Goal: Task Accomplishment & Management: Complete application form

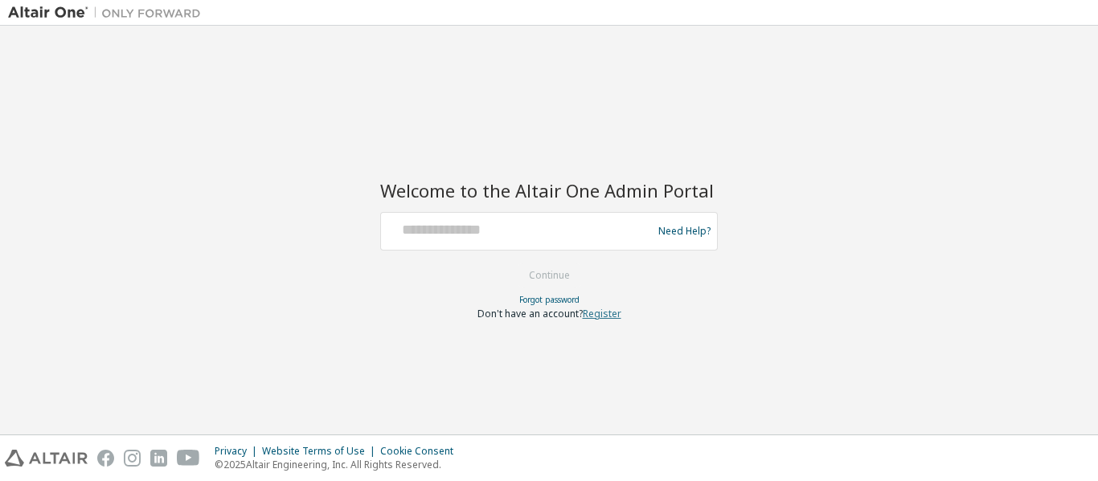
click at [596, 313] on link "Register" at bounding box center [602, 314] width 39 height 14
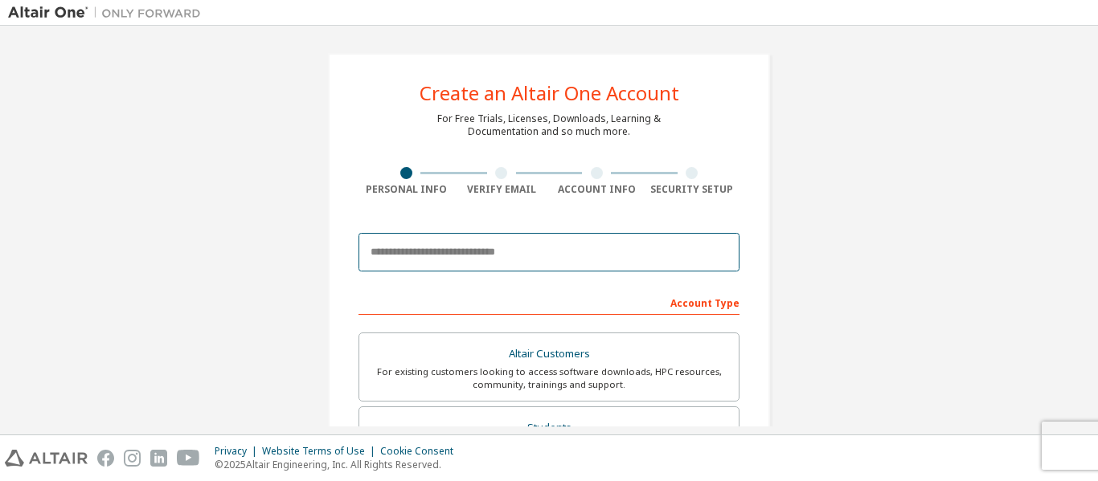
click at [544, 247] on input "email" at bounding box center [548, 252] width 381 height 39
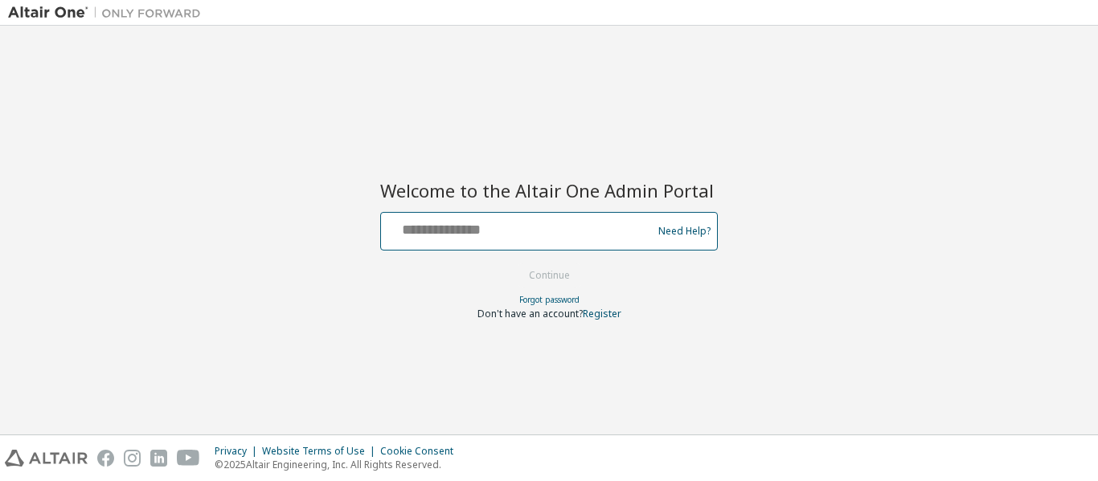
click at [470, 235] on input "text" at bounding box center [518, 227] width 263 height 23
type input "**********"
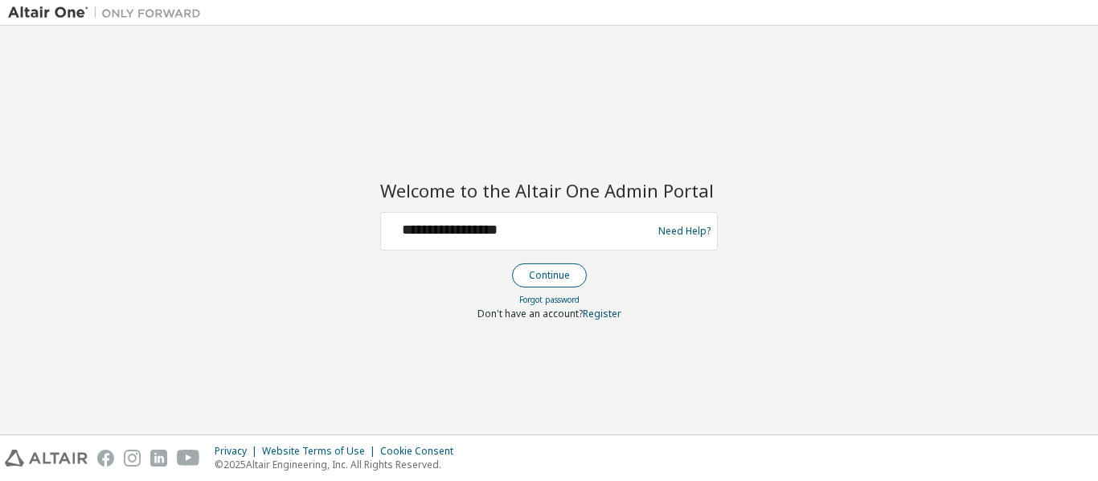
click at [551, 281] on button "Continue" at bounding box center [549, 276] width 75 height 24
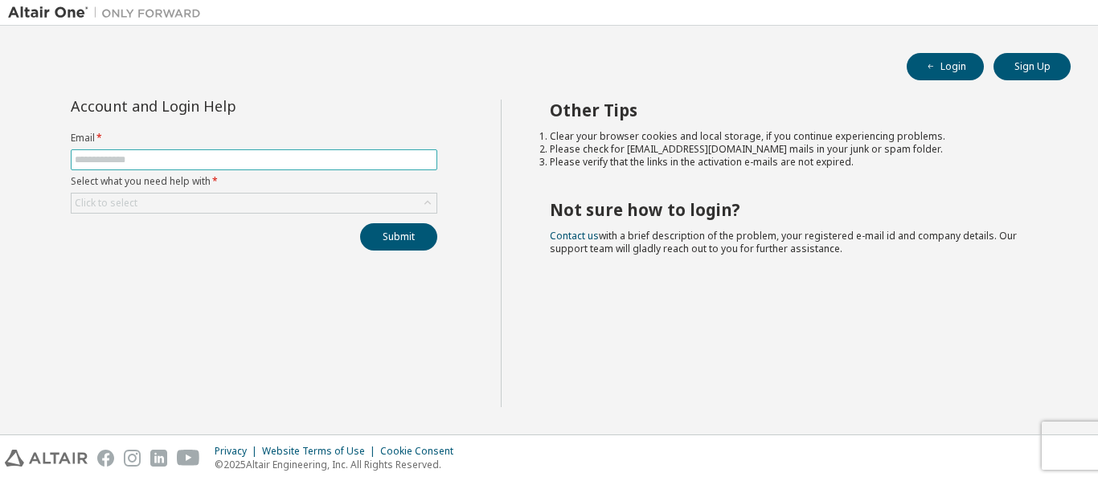
click at [141, 154] on input "text" at bounding box center [254, 159] width 358 height 13
type input "**********"
click at [216, 209] on div "Click to select" at bounding box center [254, 203] width 365 height 19
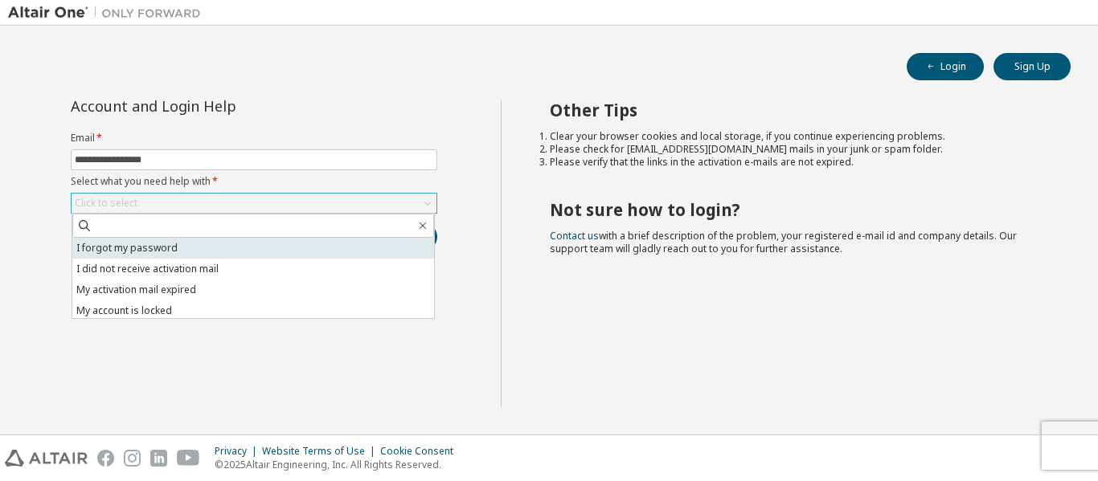
click at [228, 247] on li "I forgot my password" at bounding box center [253, 248] width 362 height 21
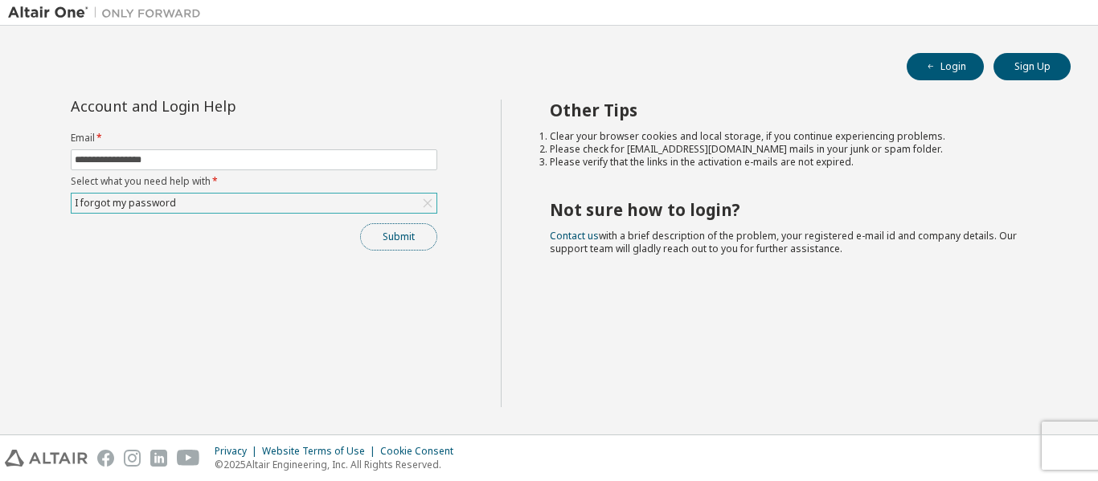
click at [407, 229] on button "Submit" at bounding box center [398, 236] width 77 height 27
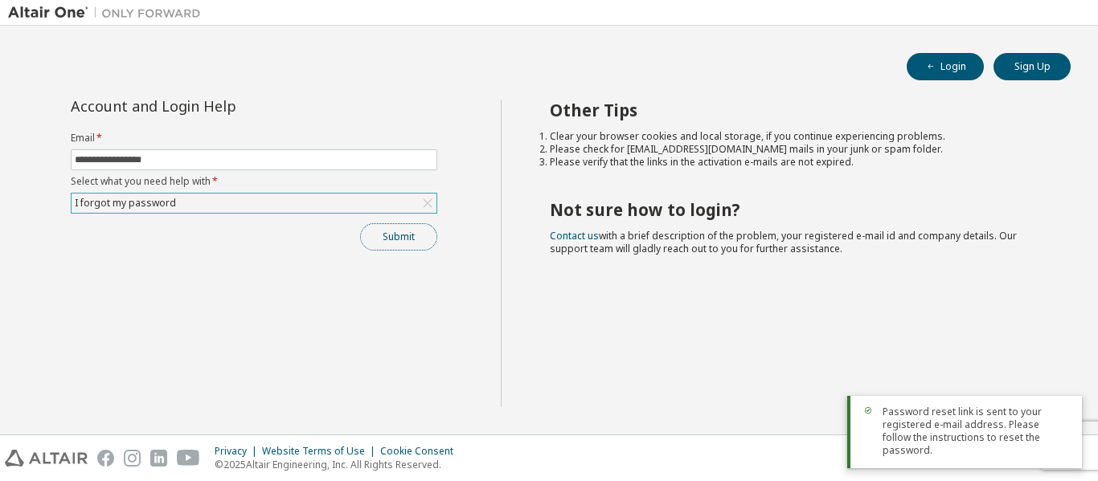
click at [391, 238] on button "Submit" at bounding box center [398, 236] width 77 height 27
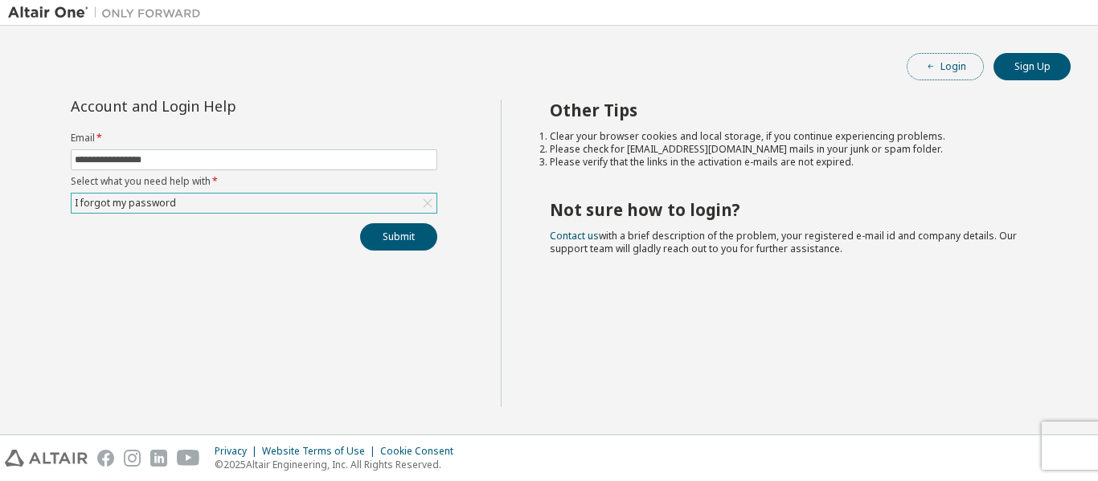
click at [948, 63] on button "Login" at bounding box center [944, 66] width 77 height 27
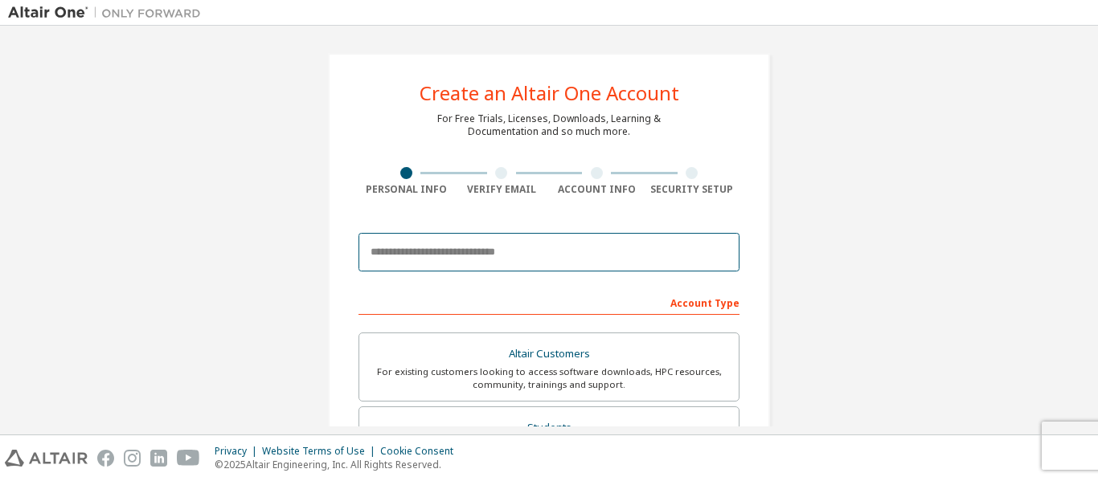
click at [464, 255] on input "email" at bounding box center [548, 252] width 381 height 39
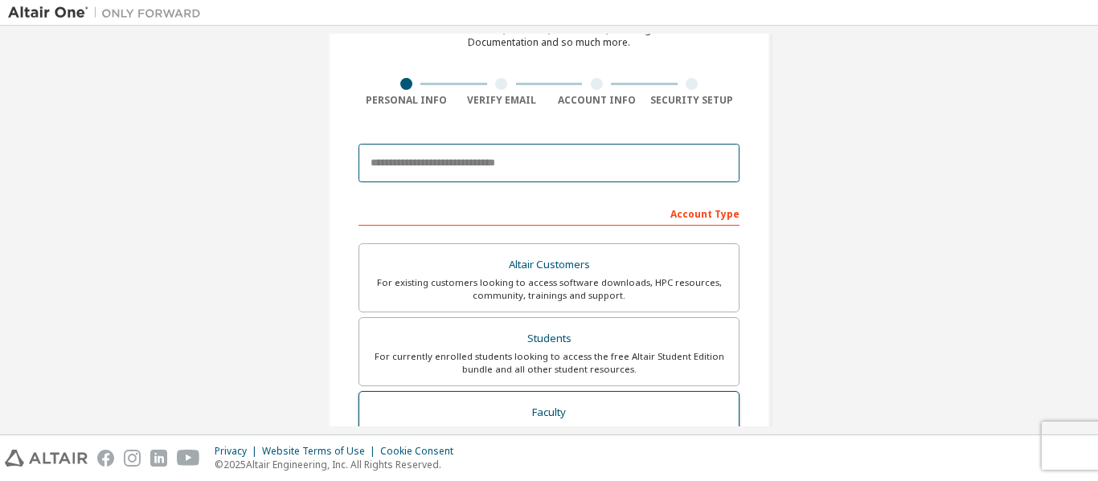
scroll to position [80, 0]
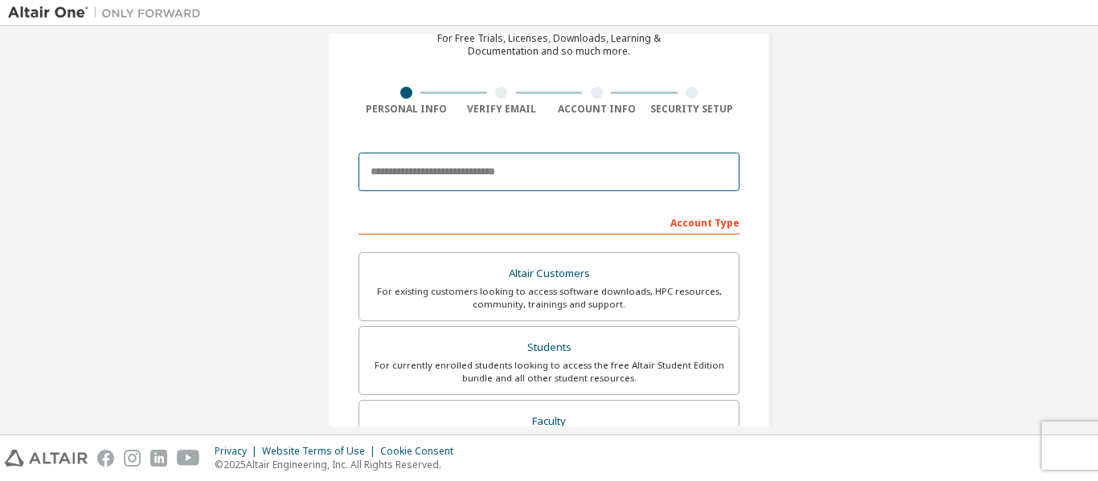
click at [444, 178] on input "email" at bounding box center [548, 172] width 381 height 39
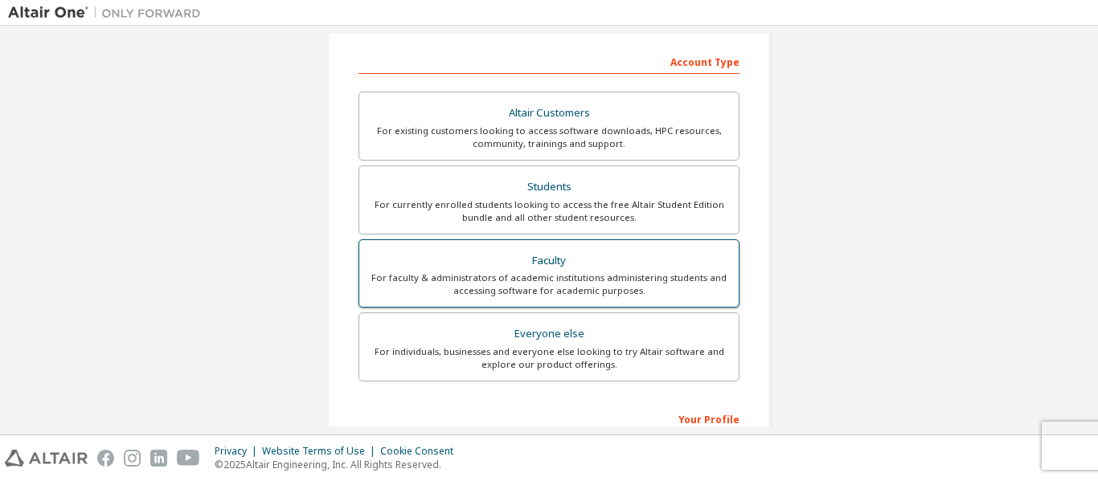
scroll to position [161, 0]
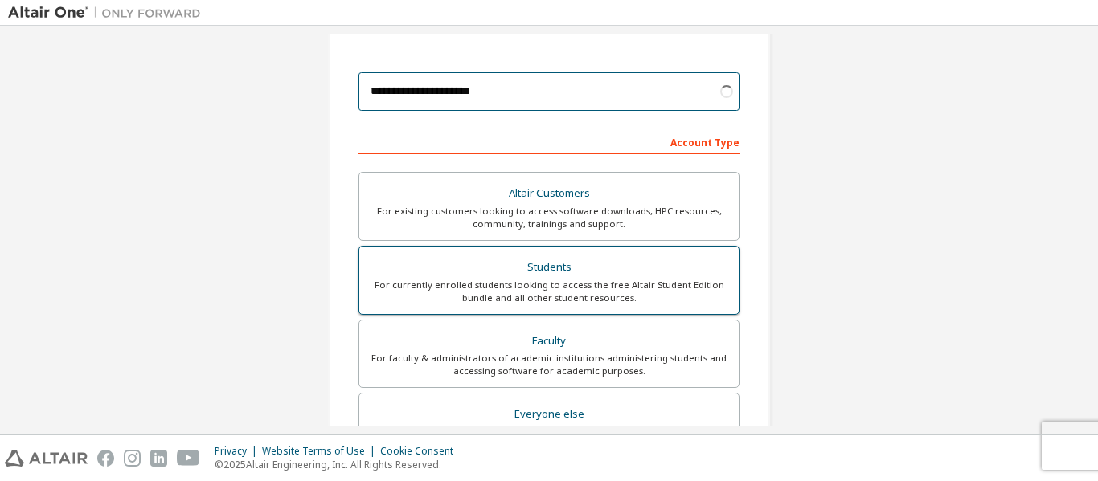
type input "**********"
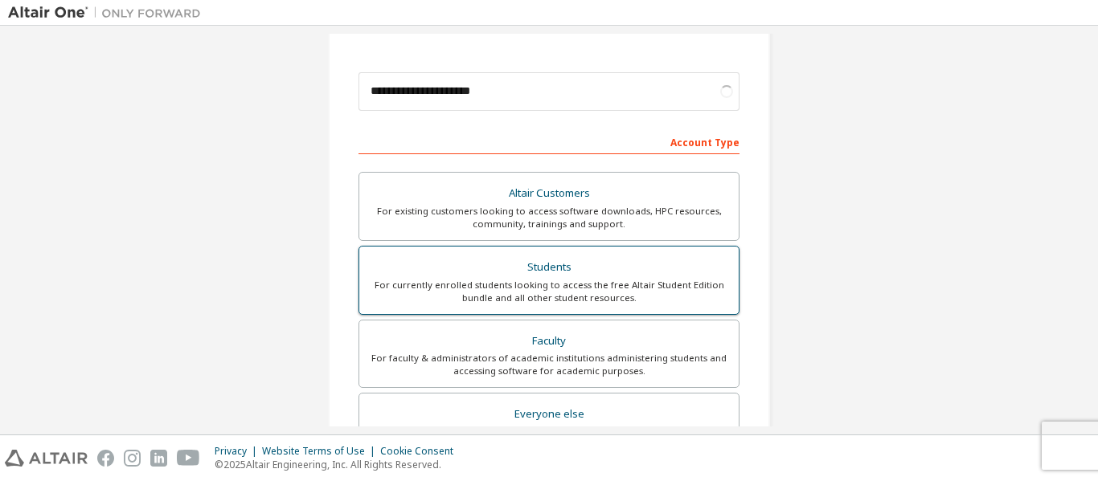
click at [586, 269] on div "Students" at bounding box center [549, 267] width 360 height 22
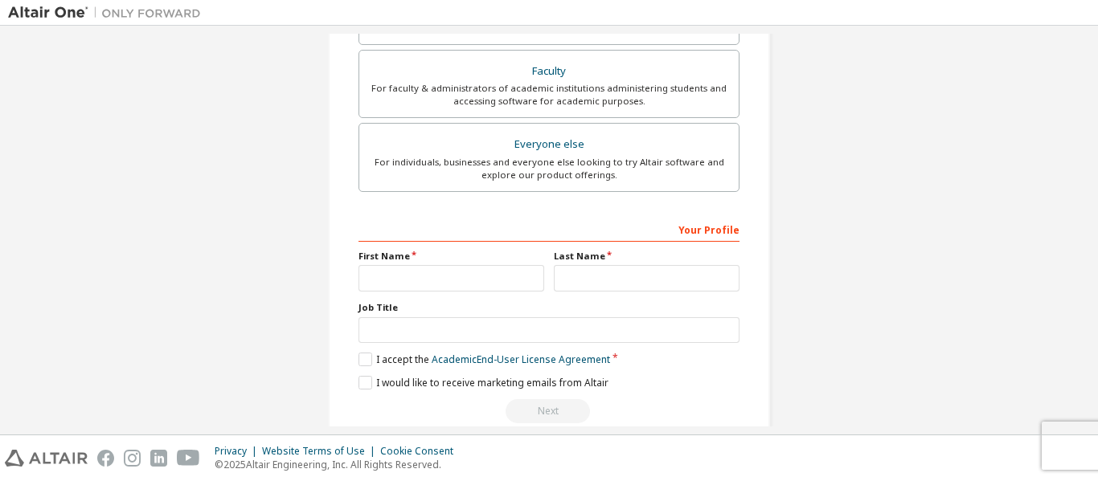
scroll to position [458, 0]
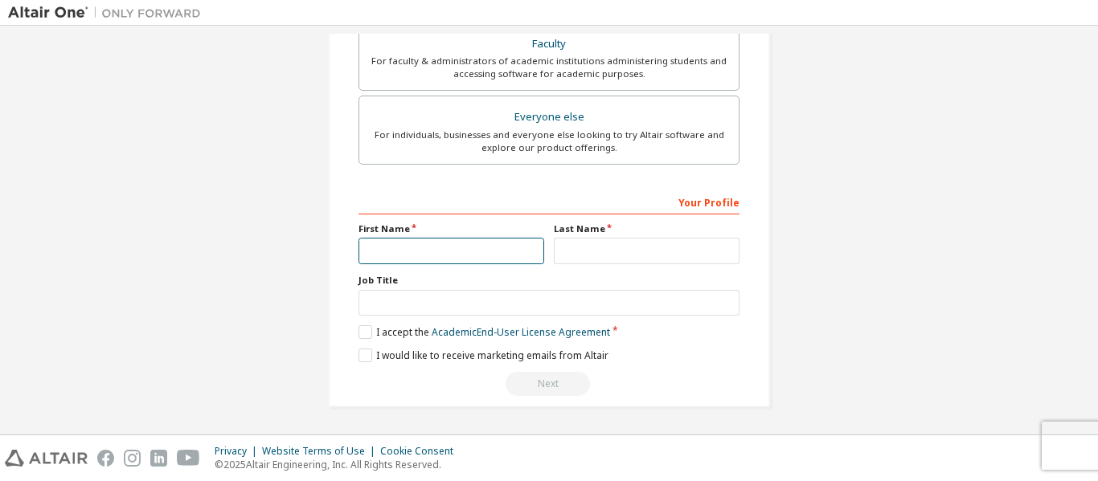
click at [409, 253] on input "text" at bounding box center [451, 251] width 186 height 27
type input "****"
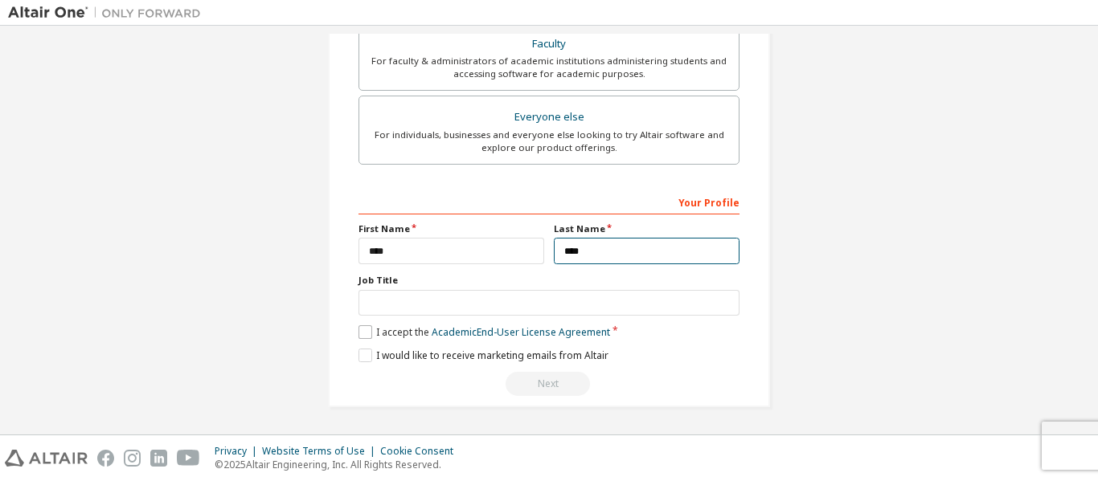
type input "****"
click at [358, 328] on label "I accept the Academic End-User License Agreement" at bounding box center [484, 332] width 252 height 14
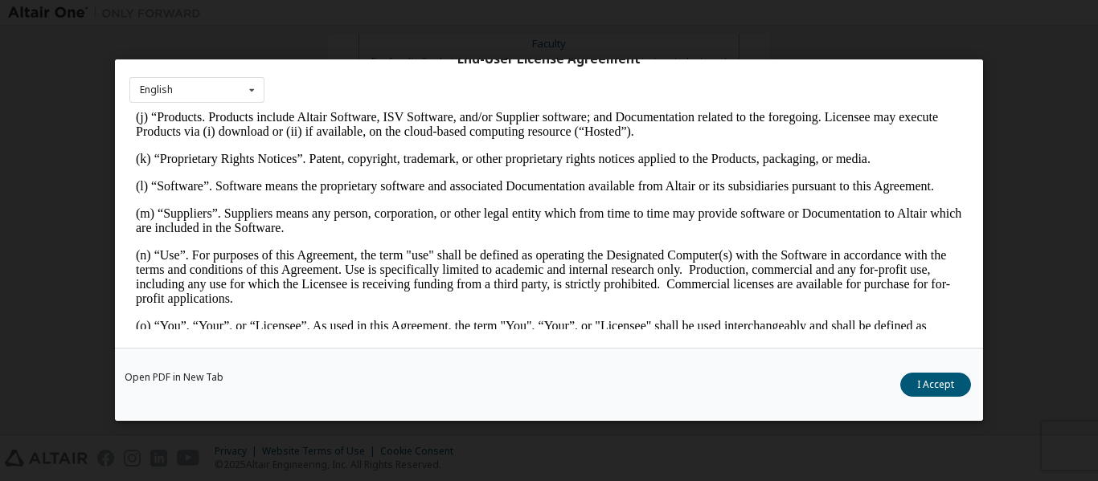
scroll to position [1045, 0]
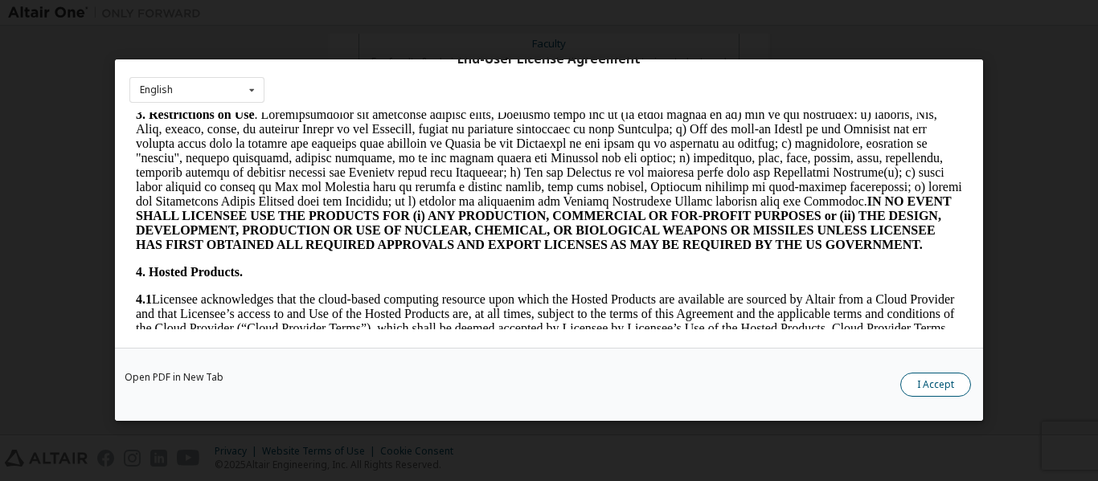
click at [928, 391] on button "I Accept" at bounding box center [935, 386] width 71 height 24
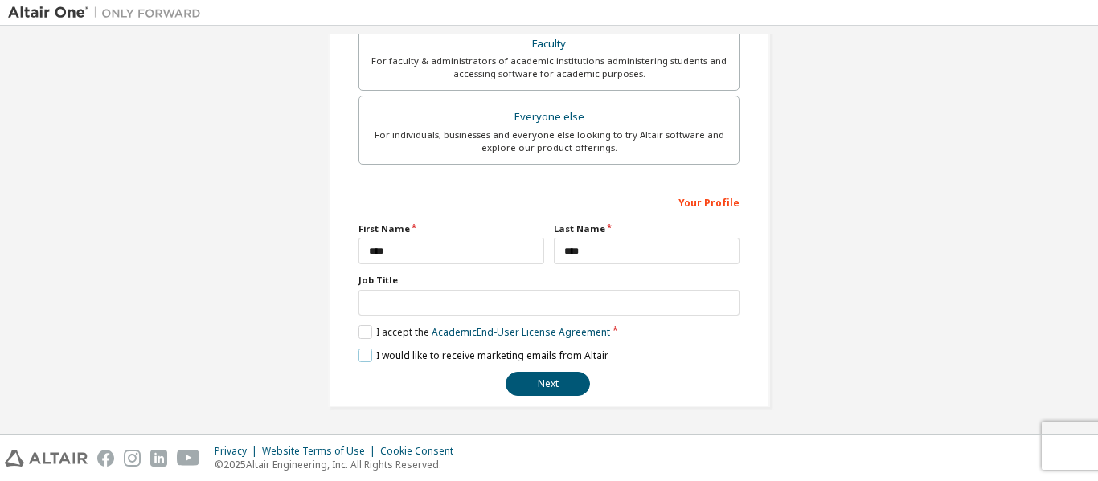
click at [364, 360] on label "I would like to receive marketing emails from Altair" at bounding box center [483, 356] width 250 height 14
click at [562, 381] on button "Next" at bounding box center [547, 384] width 84 height 24
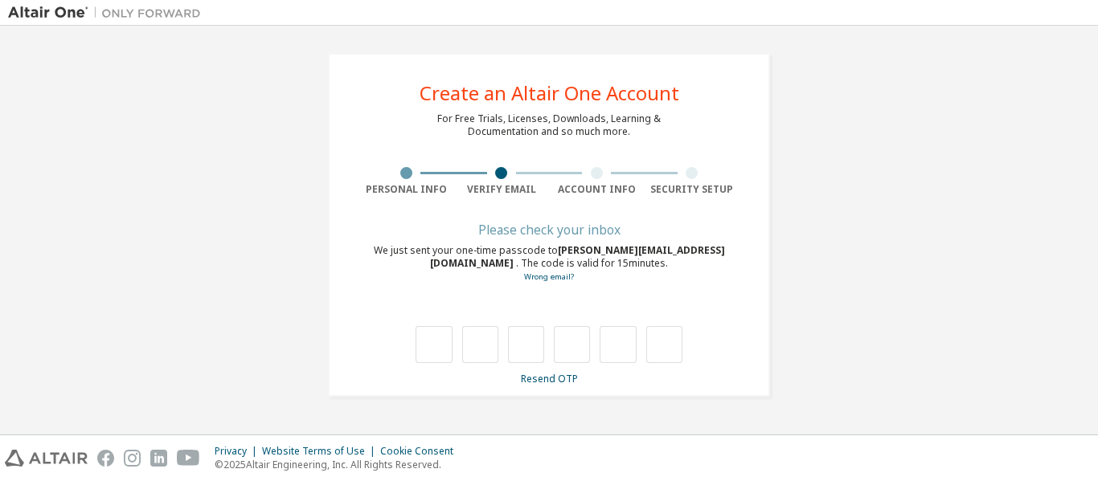
scroll to position [0, 0]
type input "*"
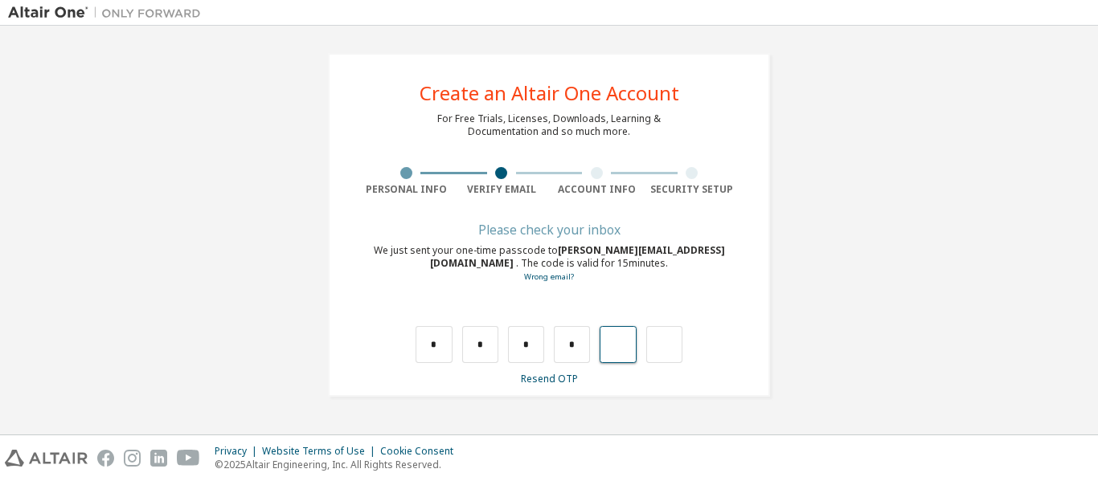
type input "*"
